Goal: Navigation & Orientation: Find specific page/section

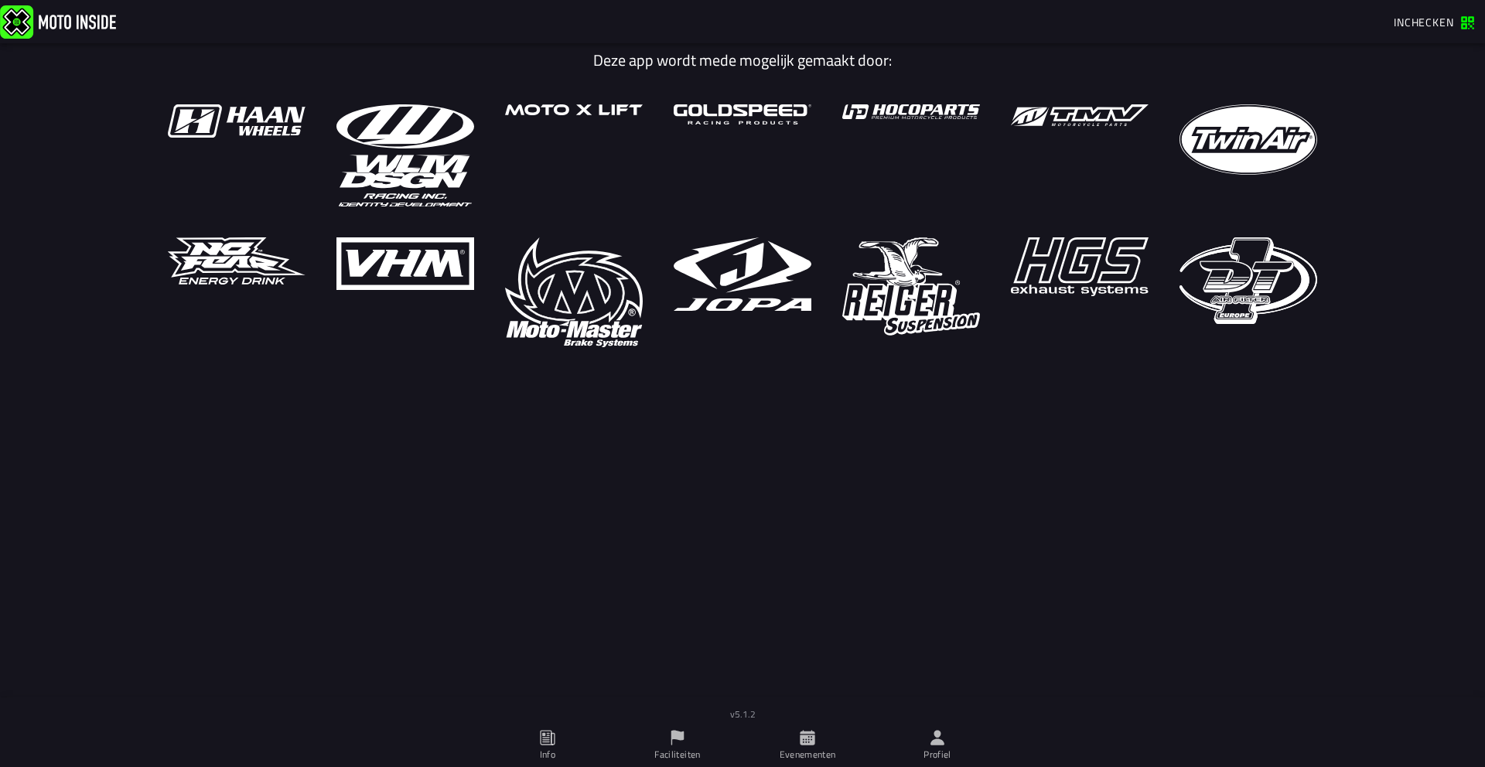
click at [801, 735] on icon at bounding box center [807, 737] width 15 height 15
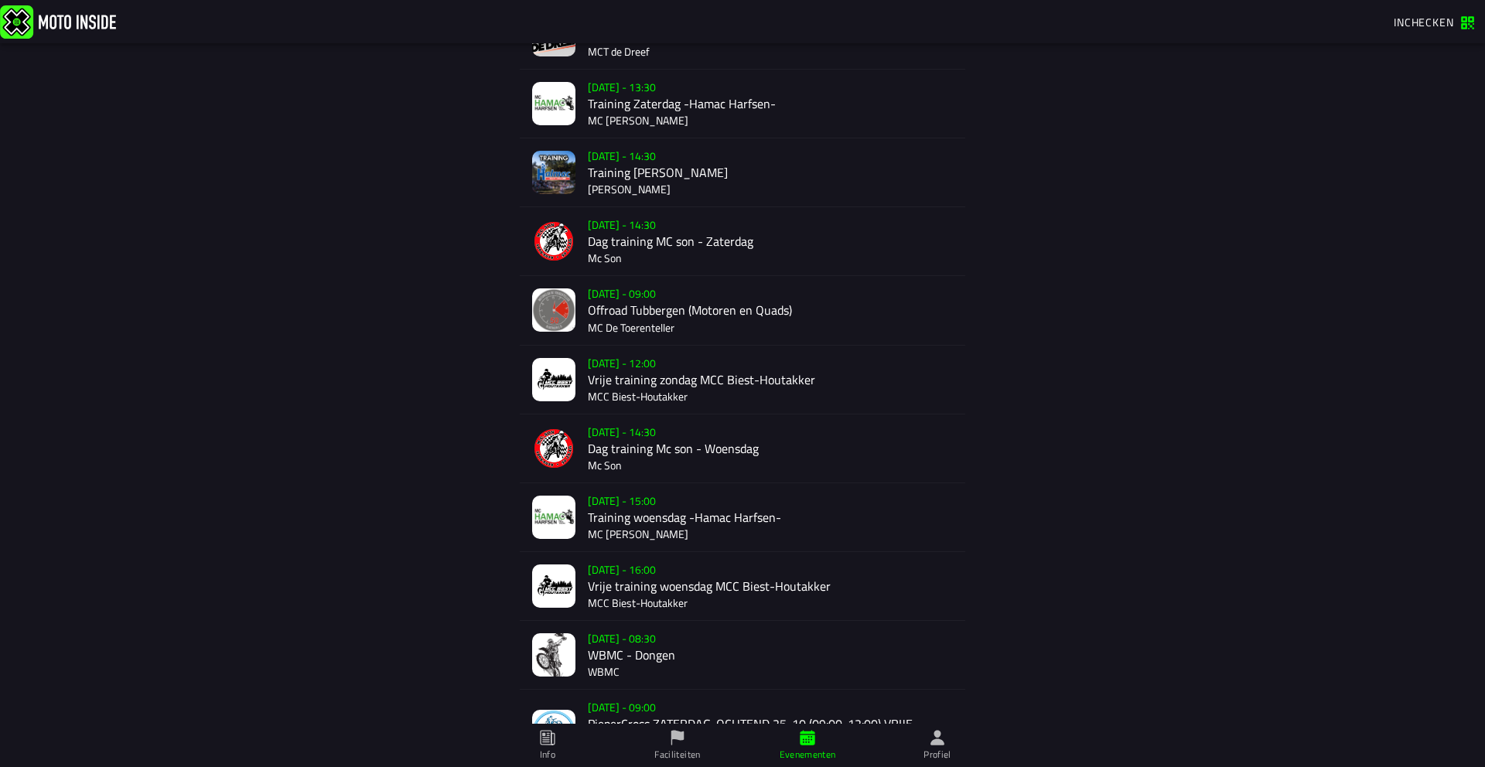
scroll to position [412, 0]
click at [655, 305] on div "Su 19 Oct - 09:00 Offroad Tubbergen (Motoren en Quads) MC De Toerenteller" at bounding box center [770, 309] width 365 height 68
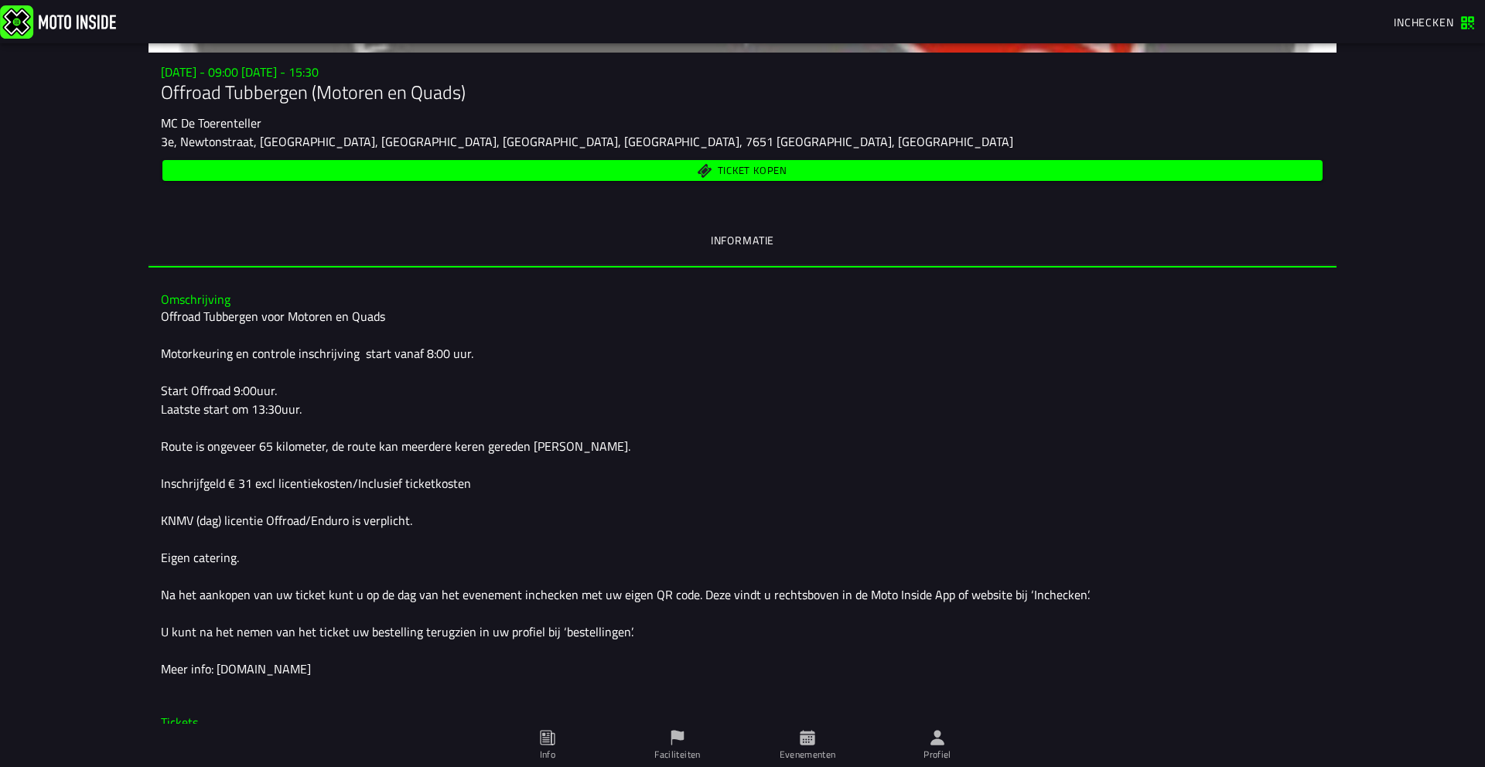
scroll to position [258, 0]
